Goal: Task Accomplishment & Management: Use online tool/utility

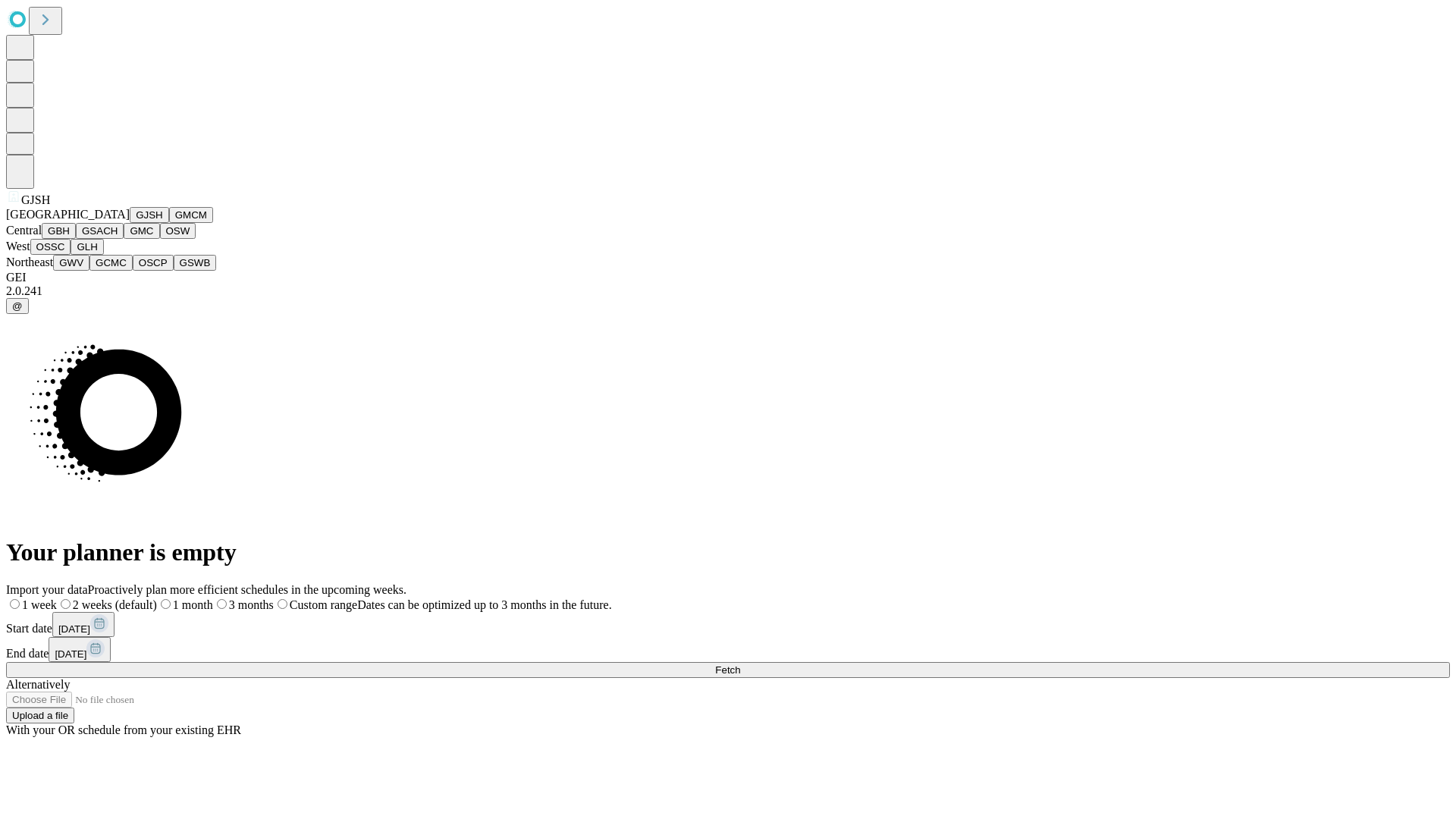
click at [130, 223] on button "GJSH" at bounding box center [150, 214] width 39 height 16
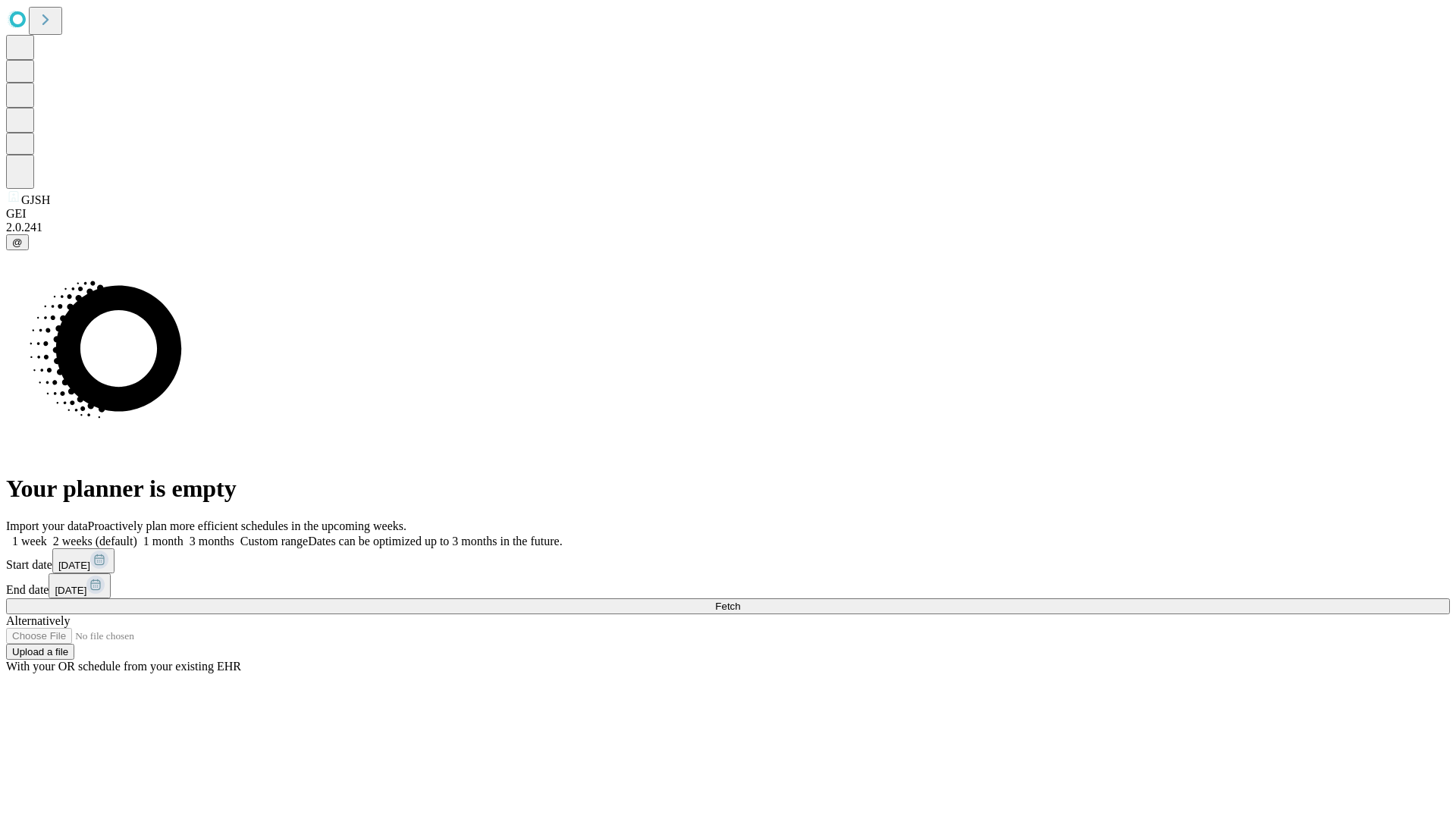
click at [138, 534] on label "2 weeks (default)" at bounding box center [92, 541] width 90 height 13
click at [740, 601] on span "Fetch" at bounding box center [727, 607] width 25 height 11
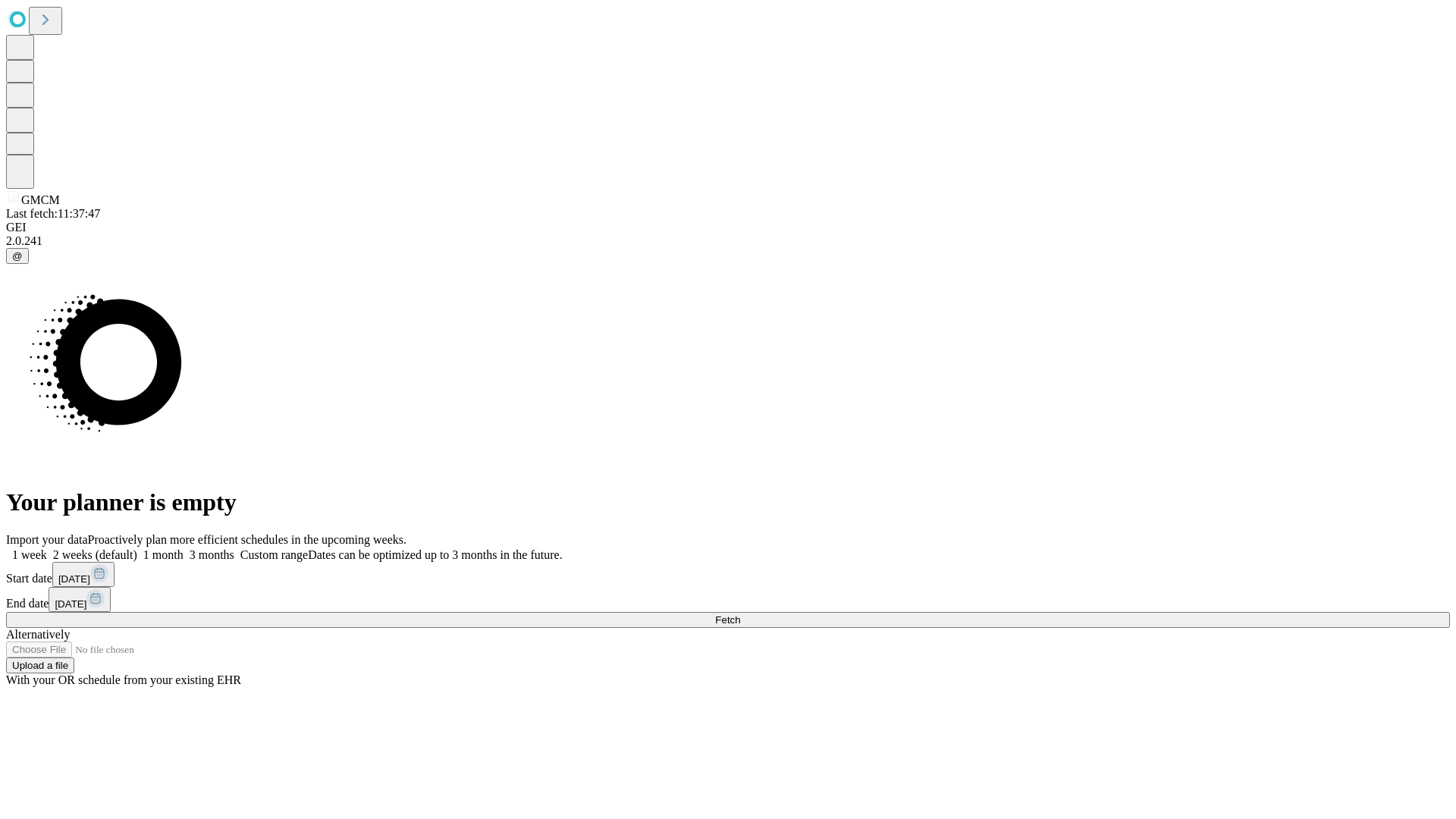
click at [138, 548] on label "2 weeks (default)" at bounding box center [92, 555] width 90 height 13
click at [740, 614] on span "Fetch" at bounding box center [727, 620] width 25 height 11
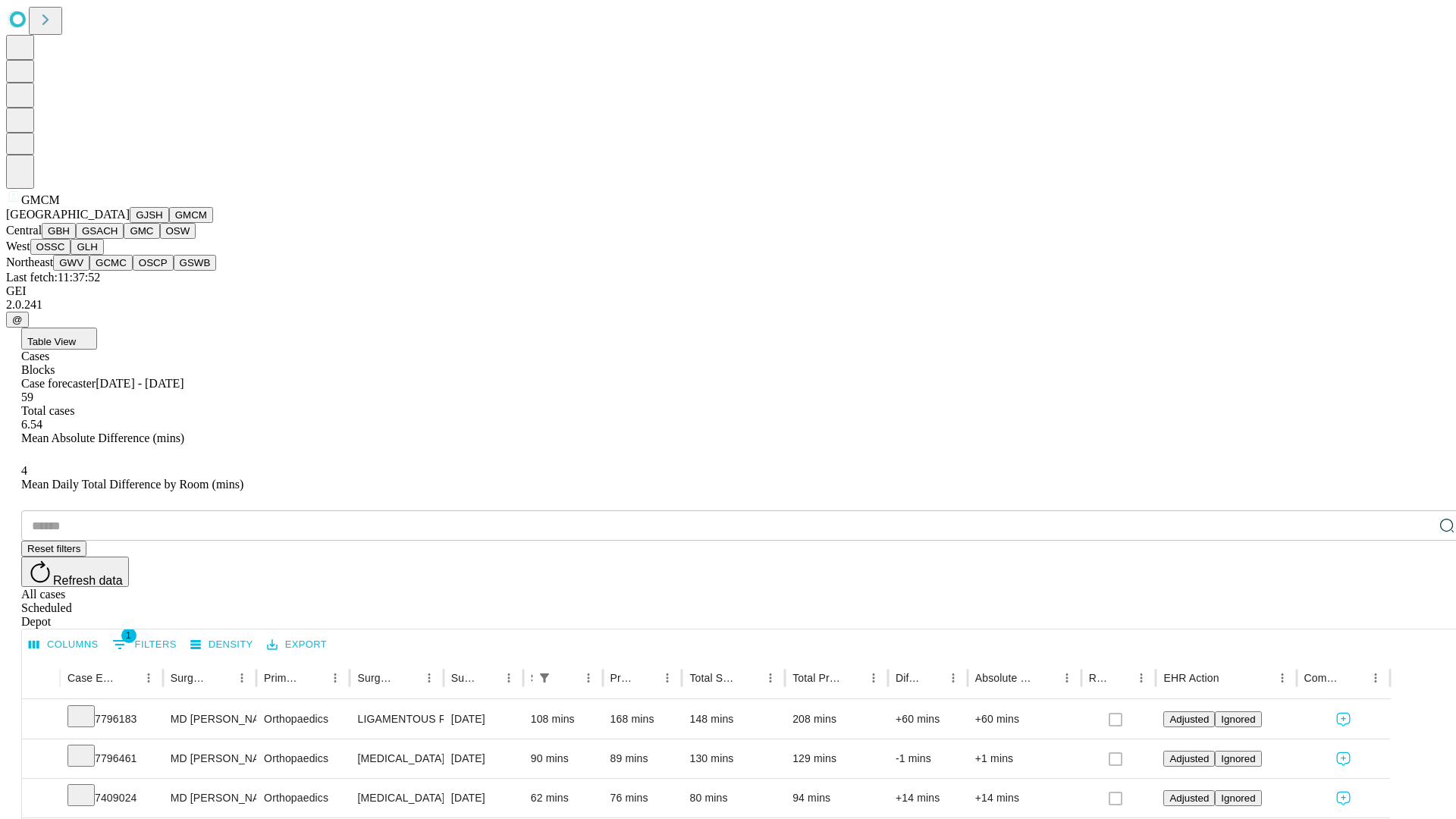
click at [76, 239] on button "GBH" at bounding box center [59, 230] width 34 height 16
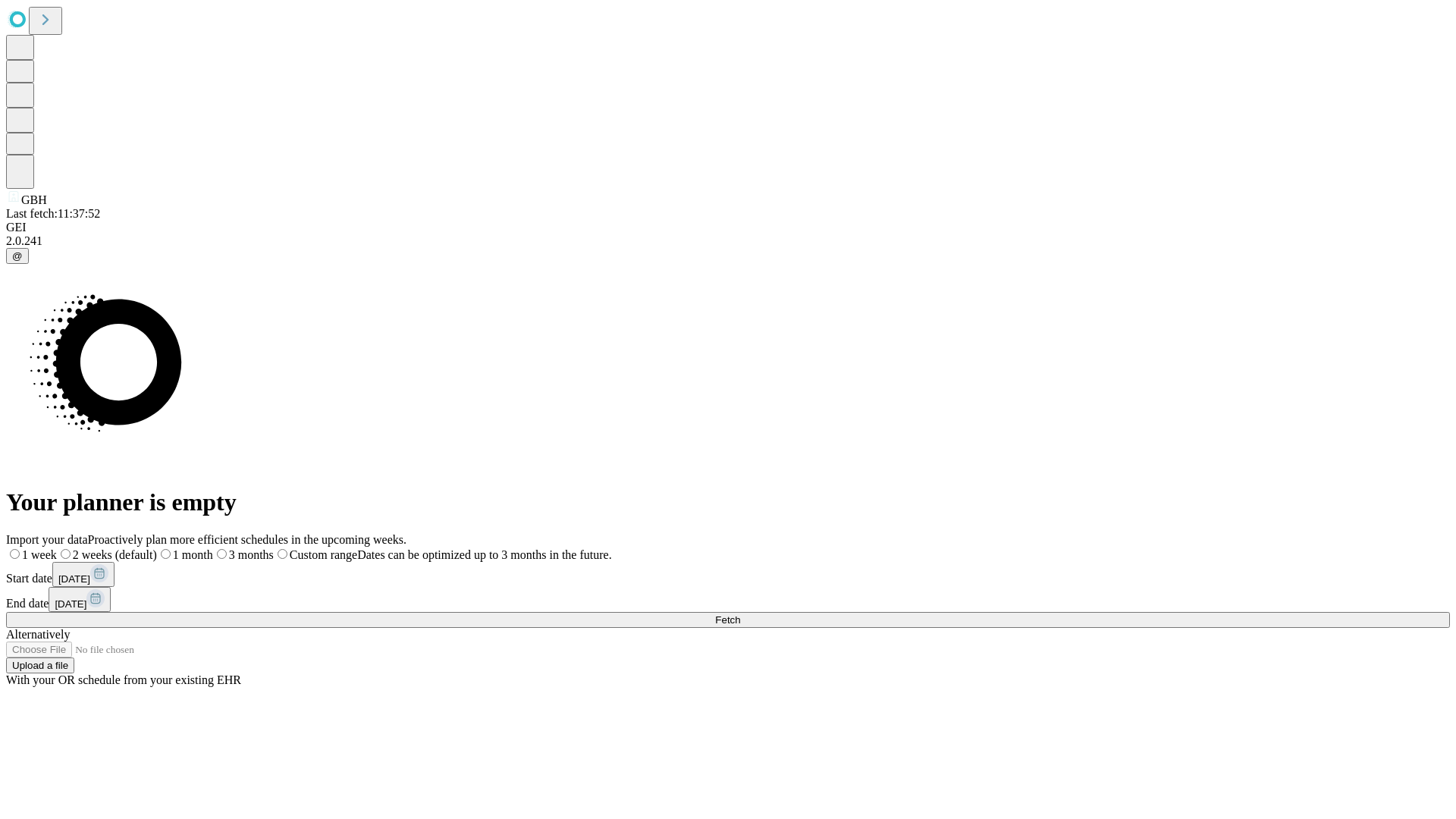
click at [740, 614] on span "Fetch" at bounding box center [727, 620] width 25 height 11
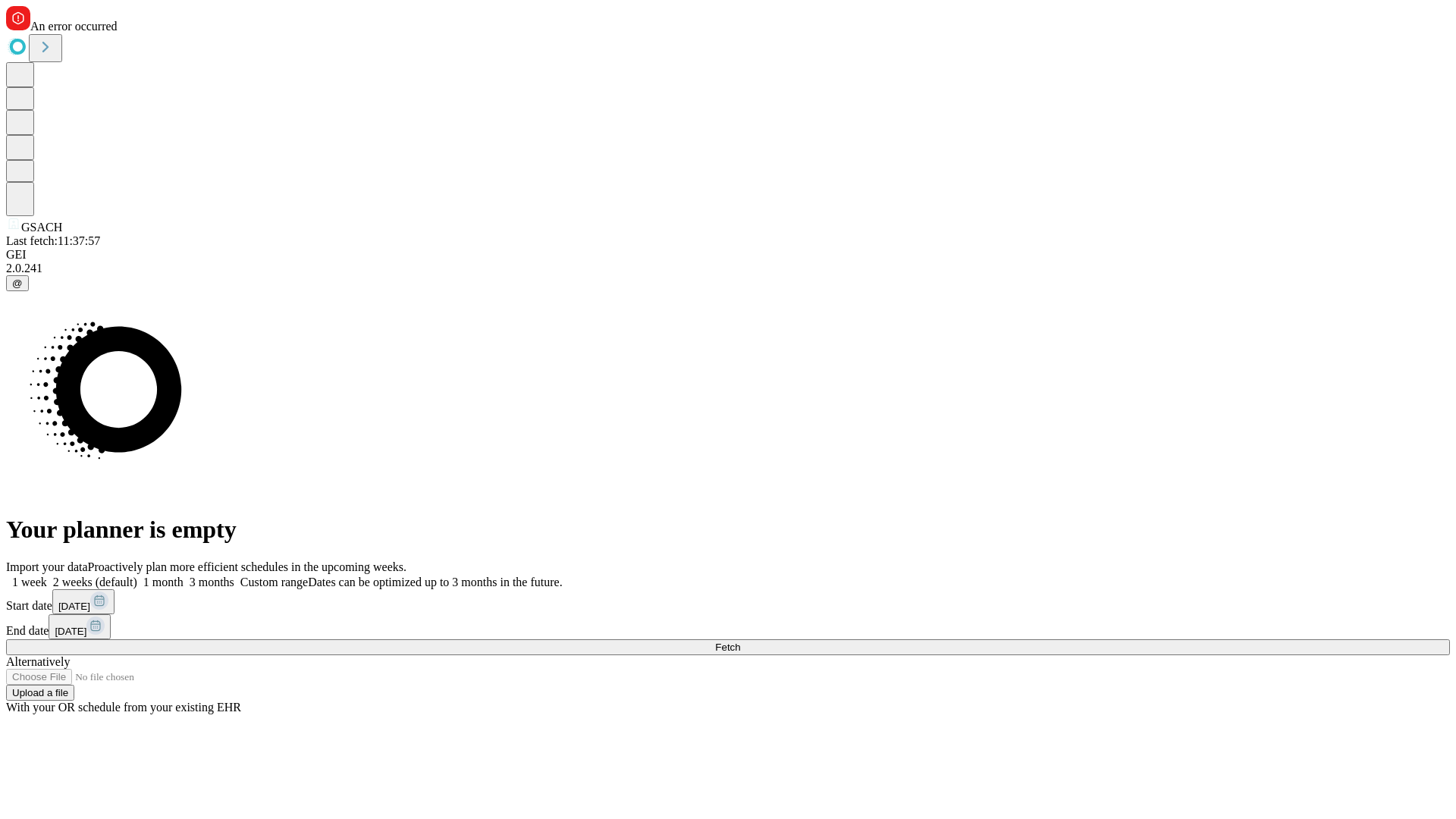
click at [138, 576] on label "2 weeks (default)" at bounding box center [92, 582] width 90 height 13
click at [740, 642] on span "Fetch" at bounding box center [727, 648] width 25 height 11
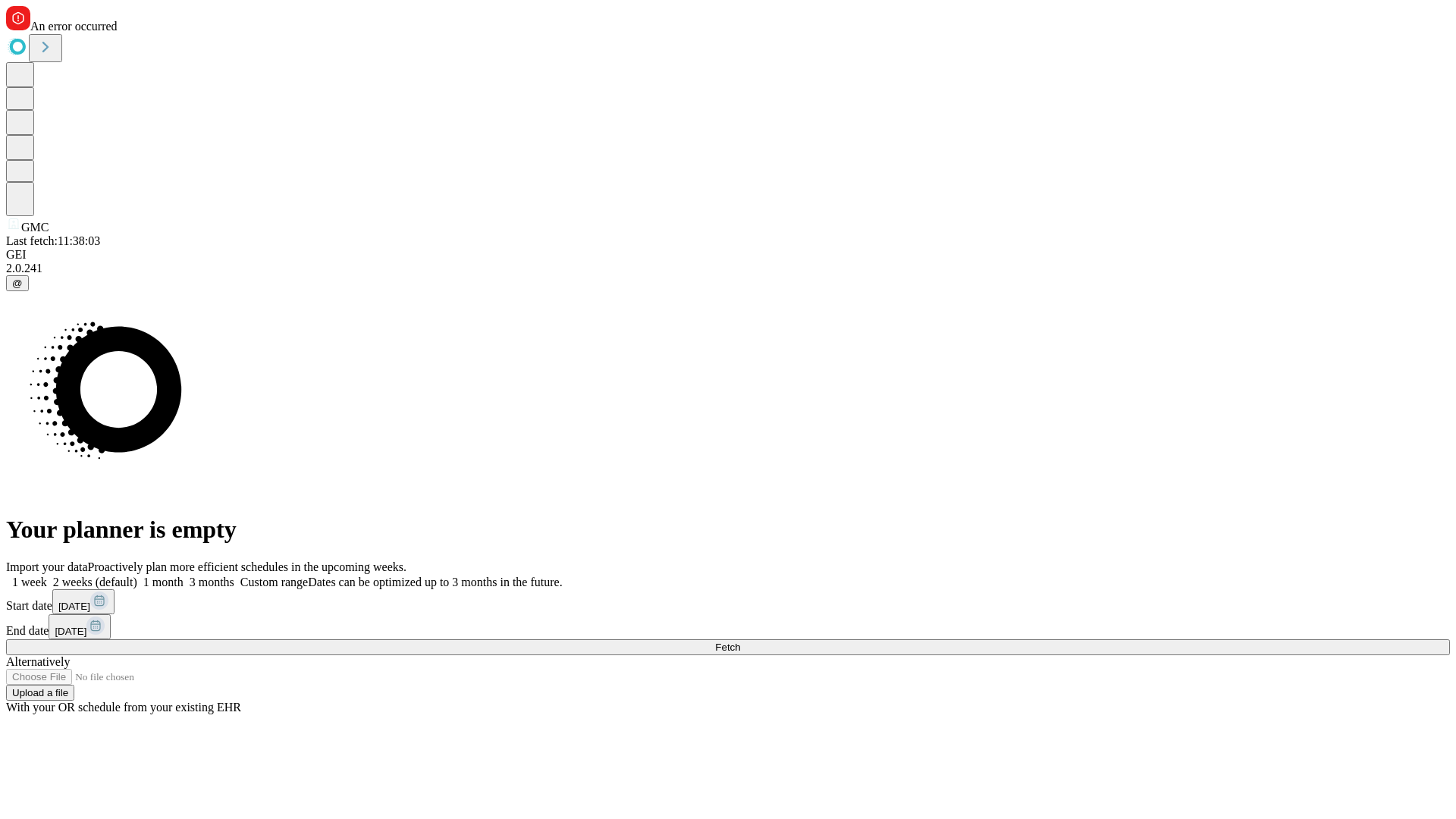
click at [740, 642] on span "Fetch" at bounding box center [727, 648] width 25 height 11
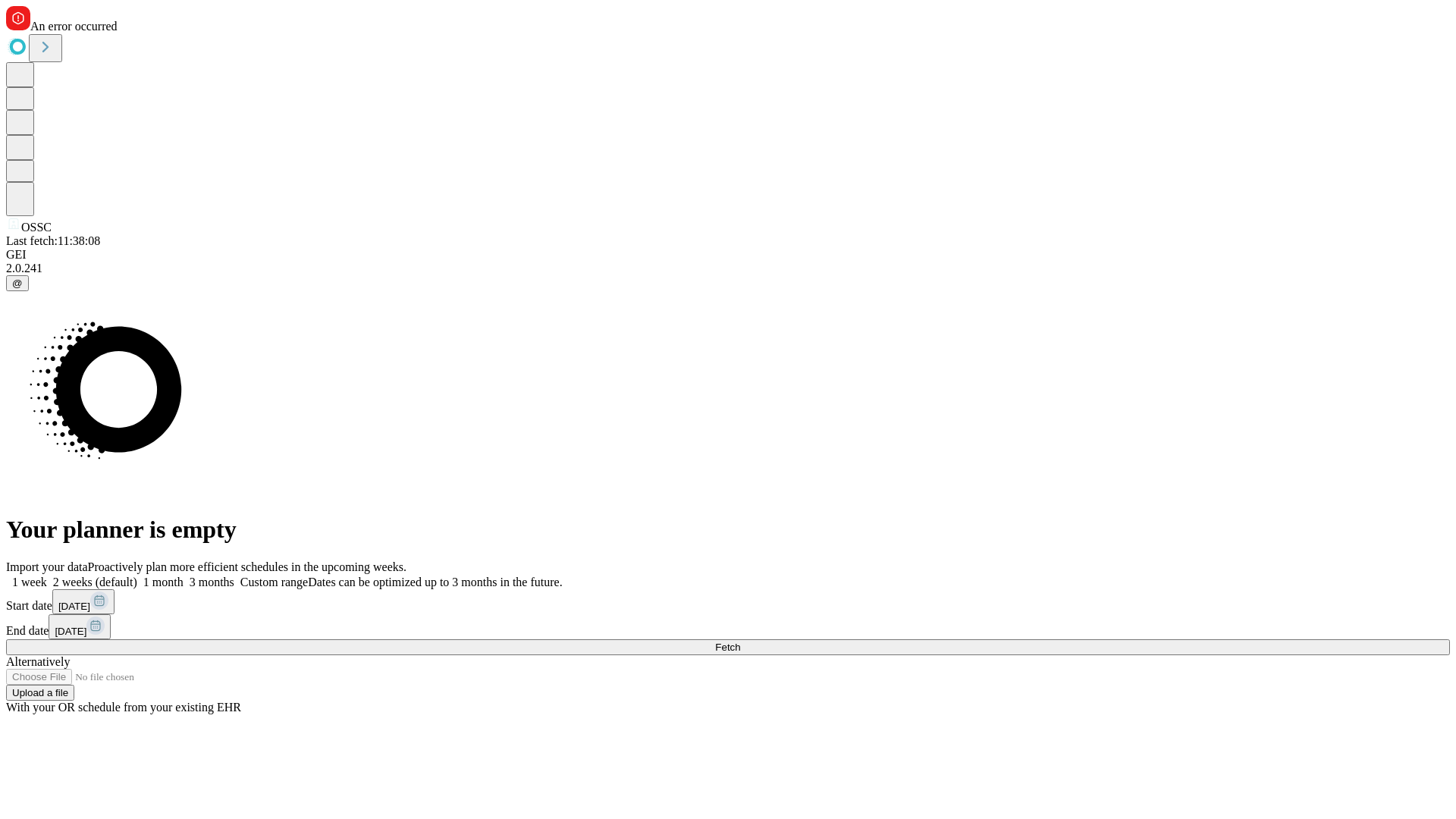
click at [740, 642] on span "Fetch" at bounding box center [727, 648] width 25 height 11
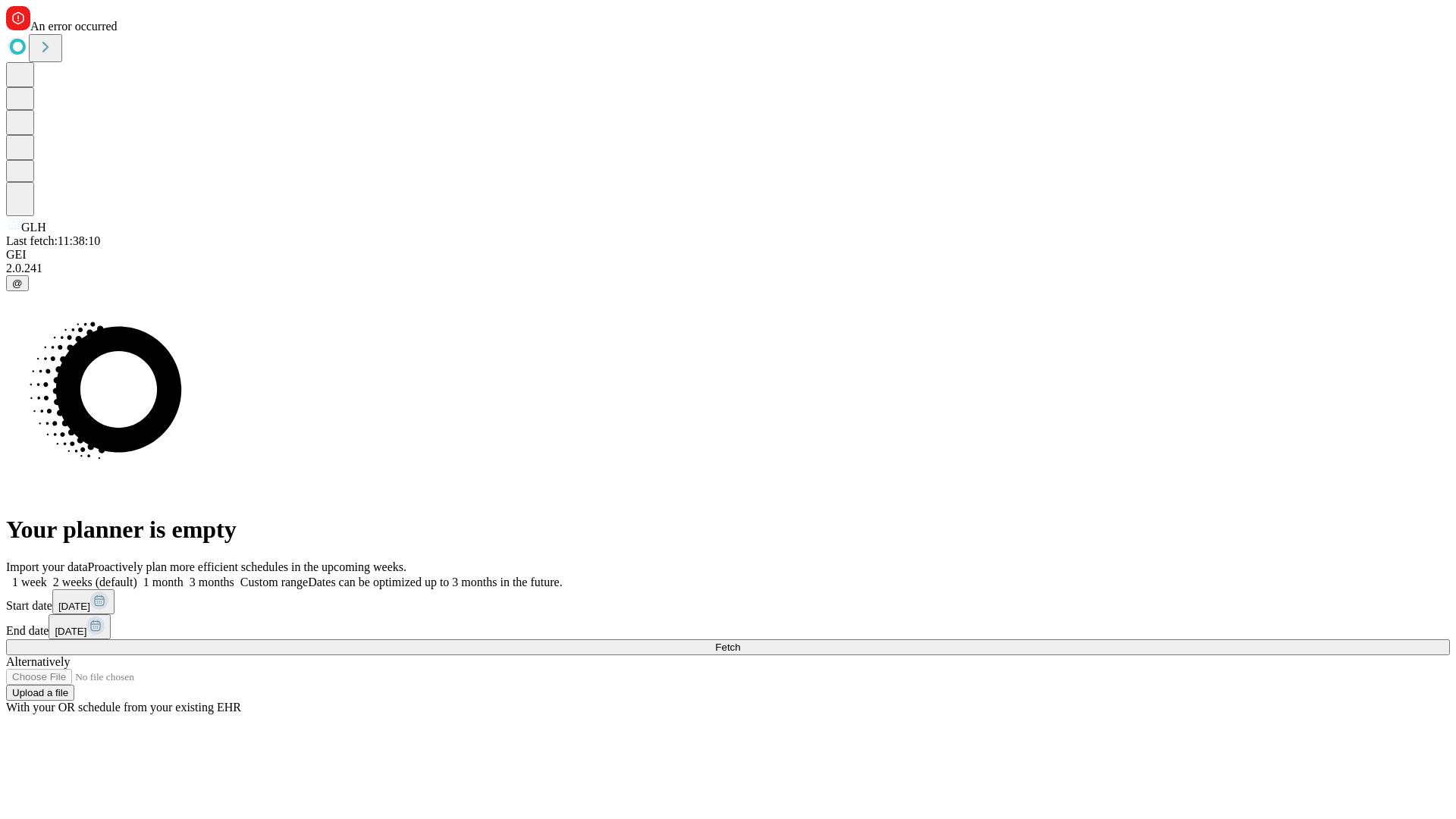
click at [740, 642] on span "Fetch" at bounding box center [727, 648] width 25 height 11
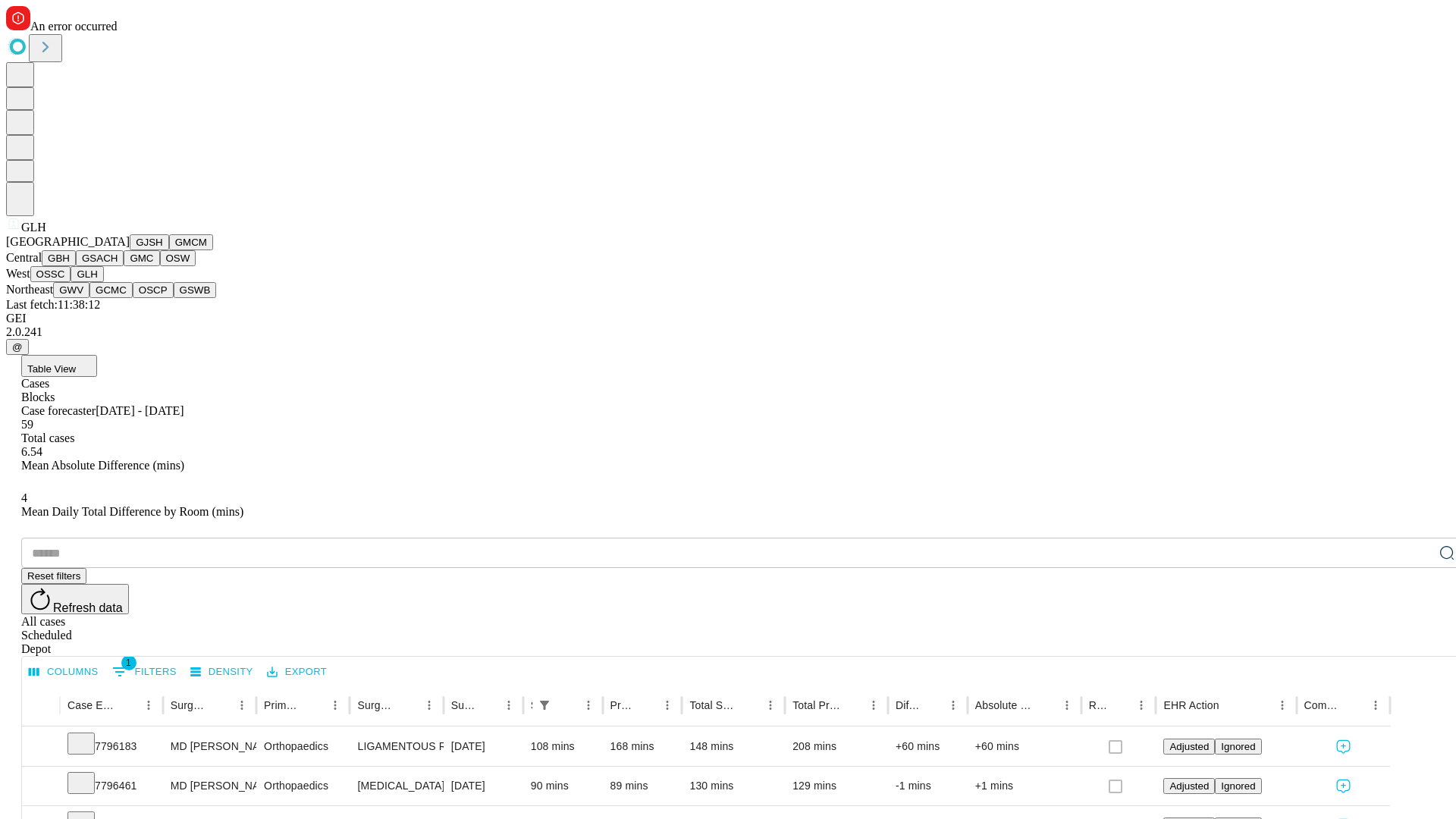
click at [90, 299] on button "GWV" at bounding box center [71, 289] width 36 height 16
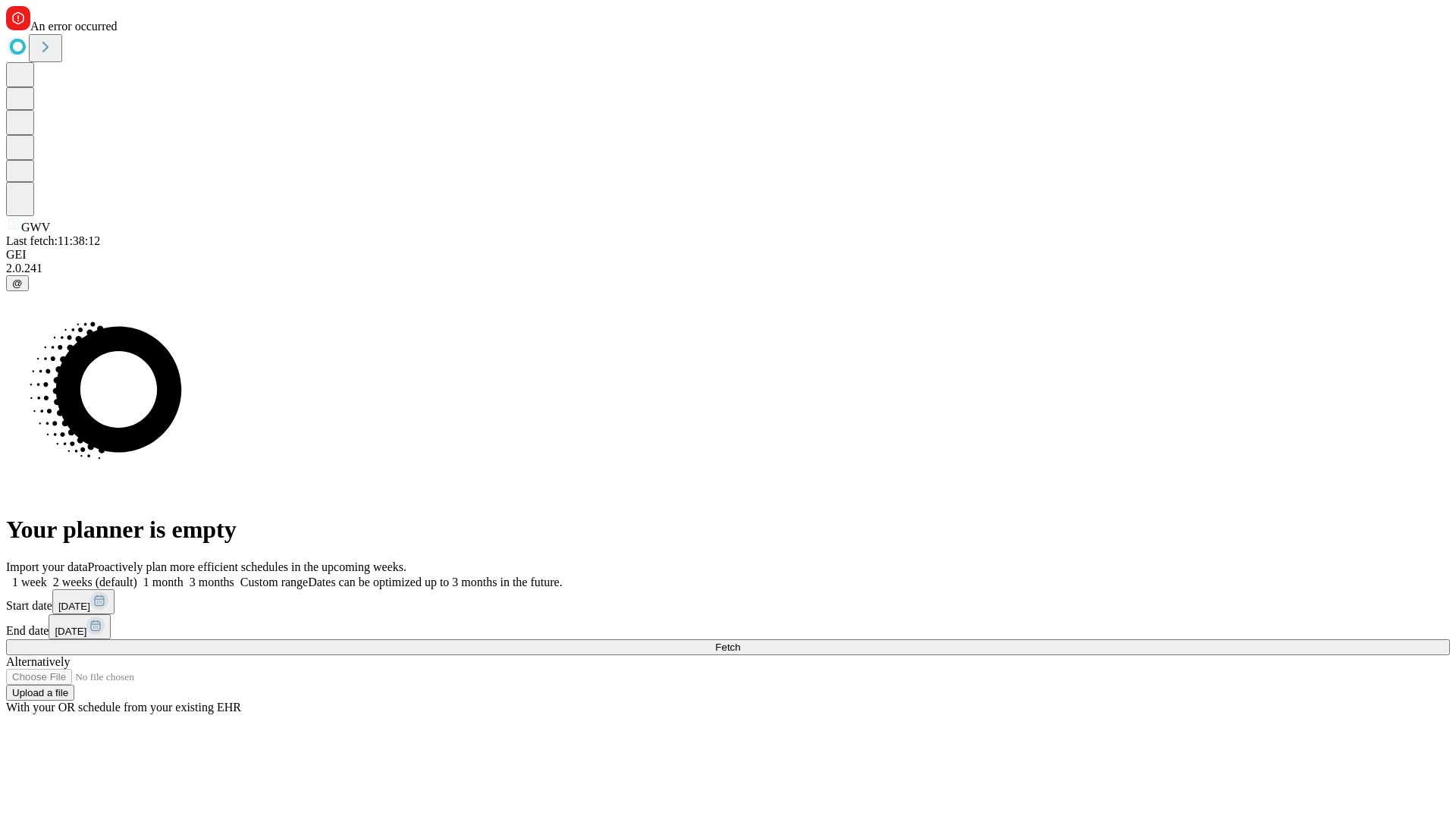
click at [138, 576] on label "2 weeks (default)" at bounding box center [92, 582] width 90 height 13
click at [740, 642] on span "Fetch" at bounding box center [727, 648] width 25 height 11
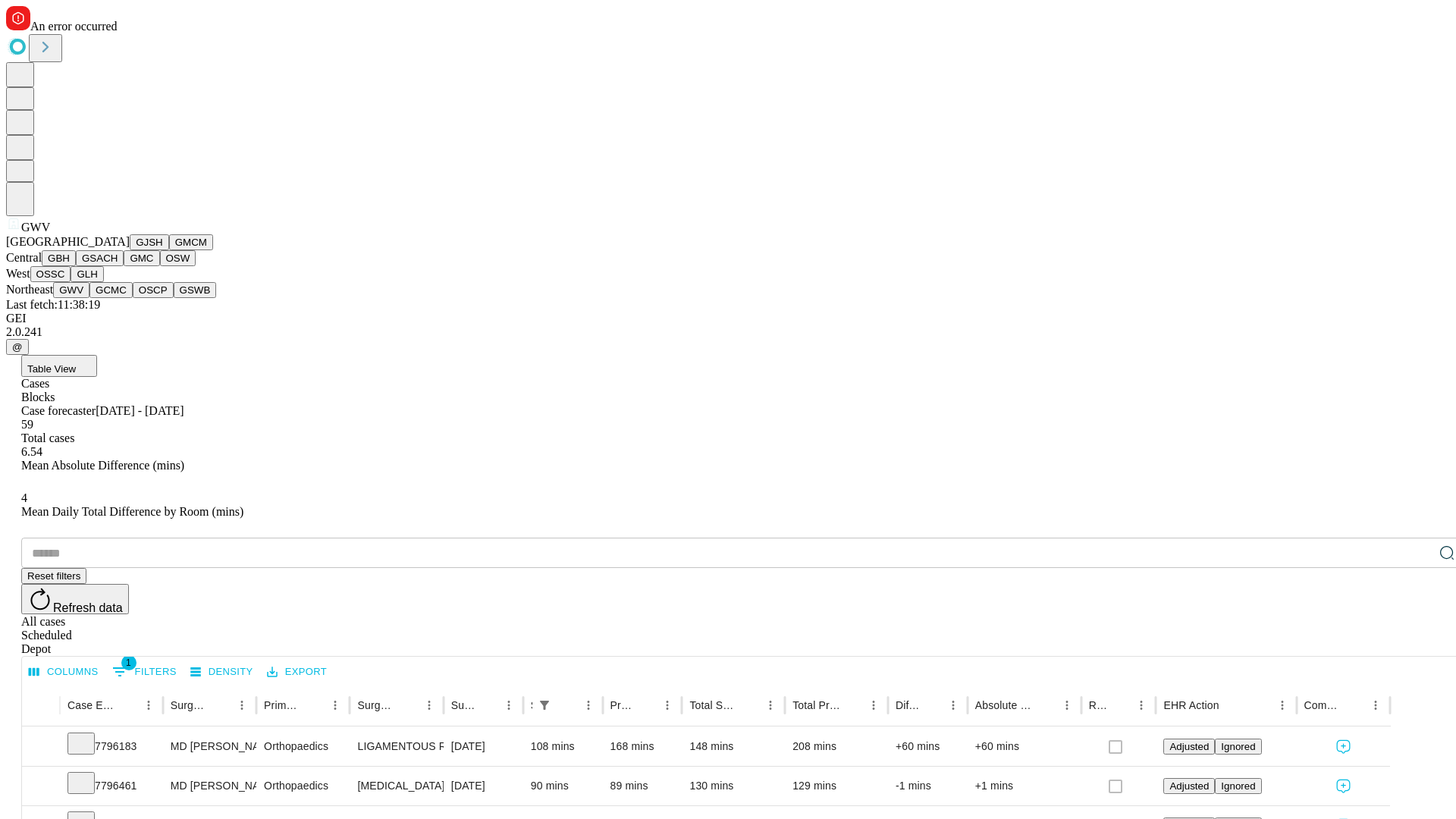
click at [118, 299] on button "GCMC" at bounding box center [111, 289] width 43 height 16
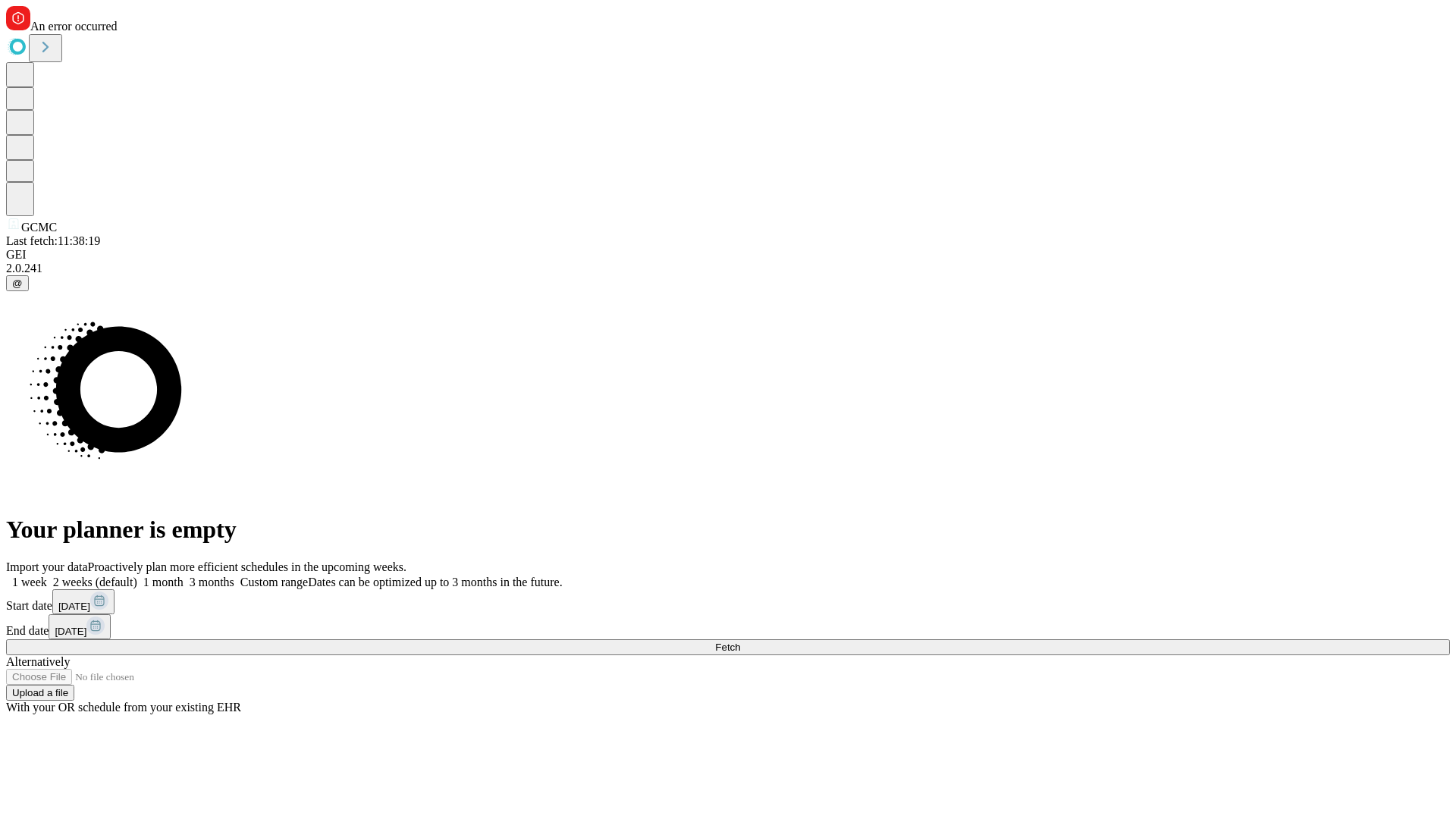
click at [138, 576] on label "2 weeks (default)" at bounding box center [92, 582] width 90 height 13
click at [740, 642] on span "Fetch" at bounding box center [727, 648] width 25 height 11
